Goal: Navigation & Orientation: Find specific page/section

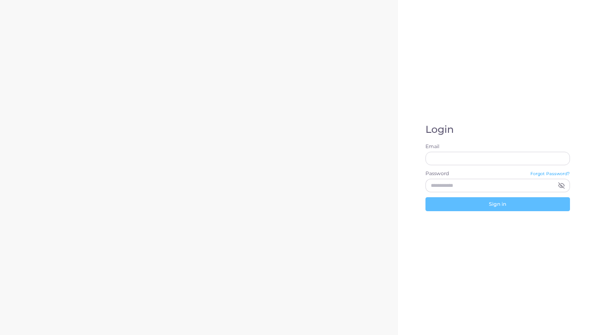
click at [460, 166] on form "Email Password Forgot Password? Sign in" at bounding box center [497, 176] width 144 height 67
click at [453, 154] on input "Email" at bounding box center [497, 158] width 144 height 13
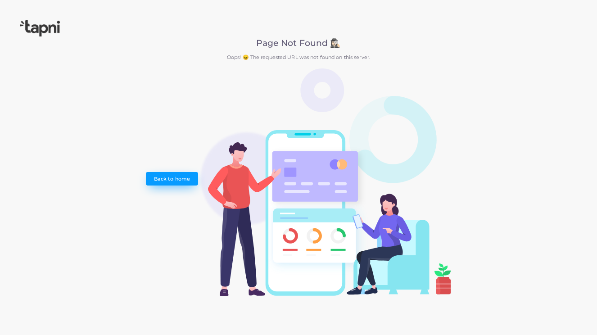
click at [183, 184] on link "Back to home" at bounding box center [172, 178] width 52 height 13
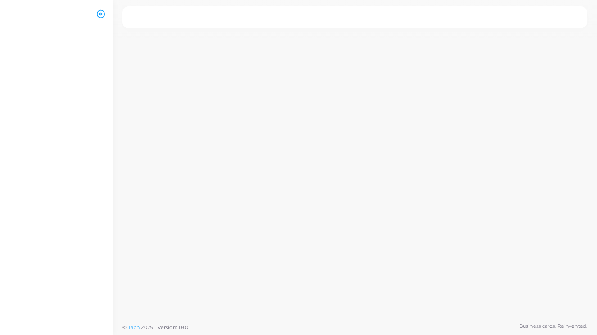
click at [175, 179] on div at bounding box center [354, 159] width 484 height 318
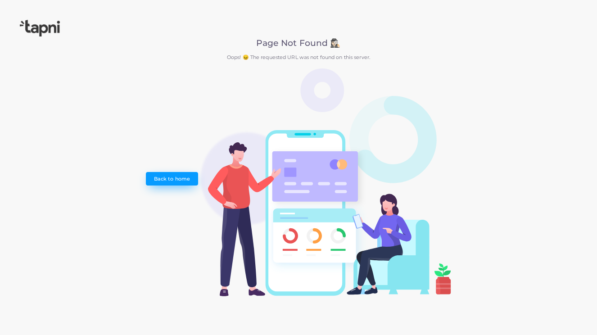
click at [166, 175] on link "Back to home" at bounding box center [172, 178] width 52 height 13
click at [46, 32] on img at bounding box center [40, 28] width 40 height 17
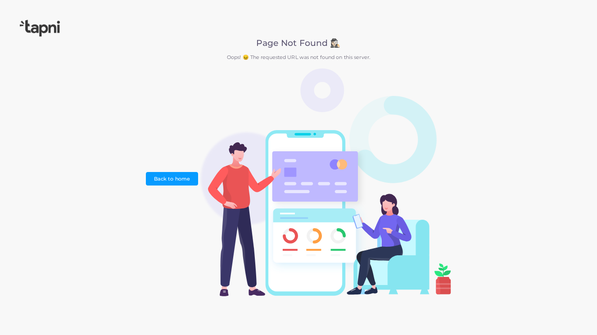
click at [161, 192] on div "Page Not Found 🕵🏻‍♀️ Oops! 😖 The requested URL was not found on this server. Ba…" at bounding box center [298, 167] width 305 height 258
click at [161, 185] on div "Page Not Found 🕵🏻‍♀️ Oops! 😖 The requested URL was not found on this server. Ba…" at bounding box center [298, 167] width 305 height 258
click at [161, 185] on link "Back to home" at bounding box center [172, 178] width 52 height 13
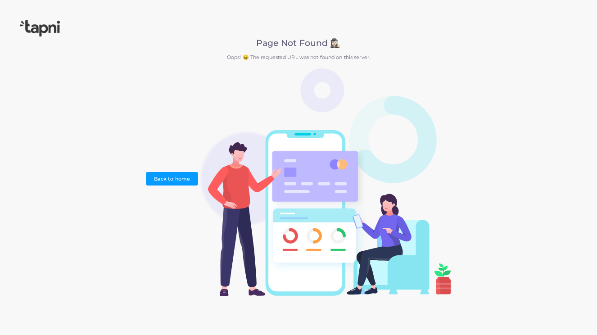
click at [45, 26] on img at bounding box center [40, 28] width 40 height 17
click at [48, 33] on img at bounding box center [40, 28] width 40 height 17
click at [42, 29] on img at bounding box center [40, 28] width 40 height 17
click at [151, 179] on link "Back to home" at bounding box center [172, 178] width 52 height 13
click at [156, 179] on link "Back to home" at bounding box center [172, 178] width 52 height 13
